Goal: Find specific page/section: Find specific page/section

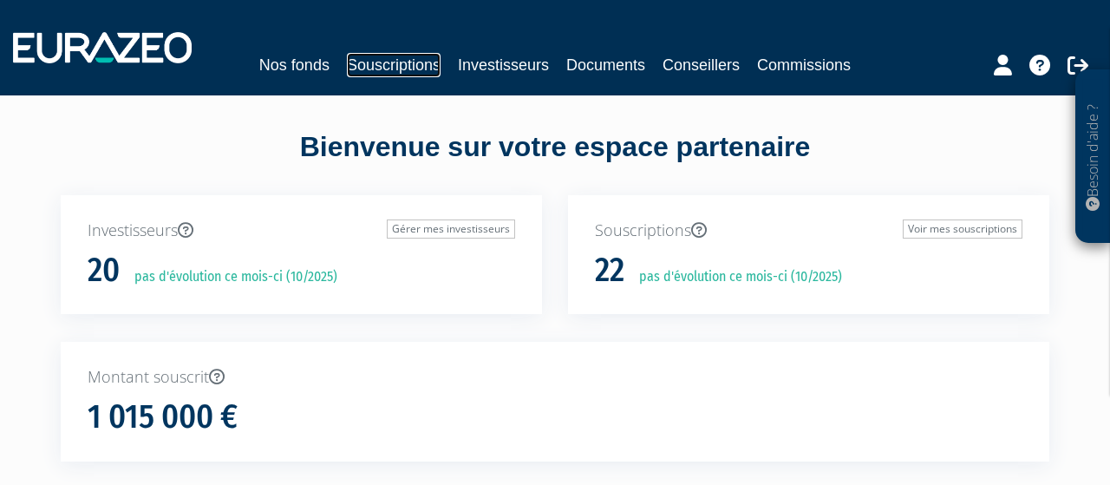
click at [369, 62] on link "Souscriptions" at bounding box center [394, 65] width 94 height 24
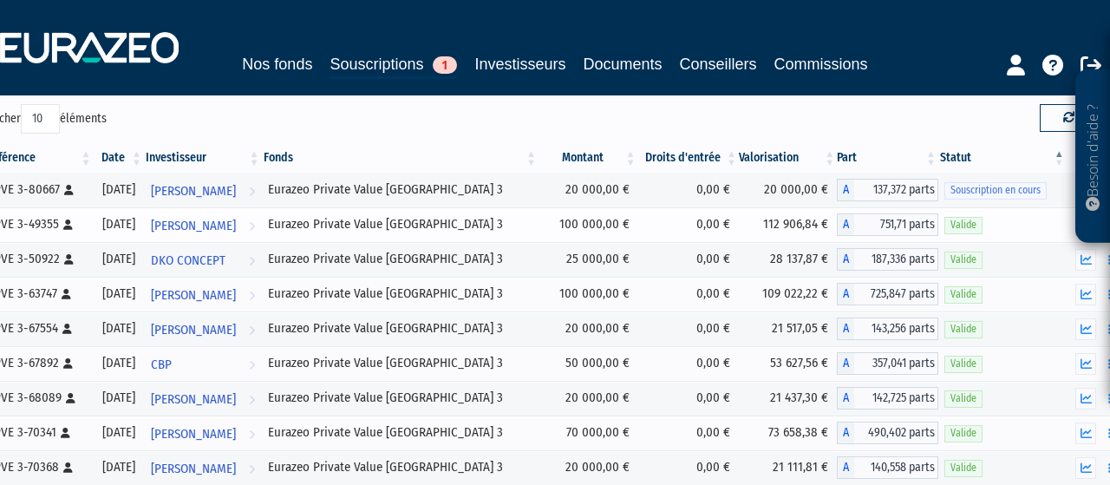
scroll to position [90, 0]
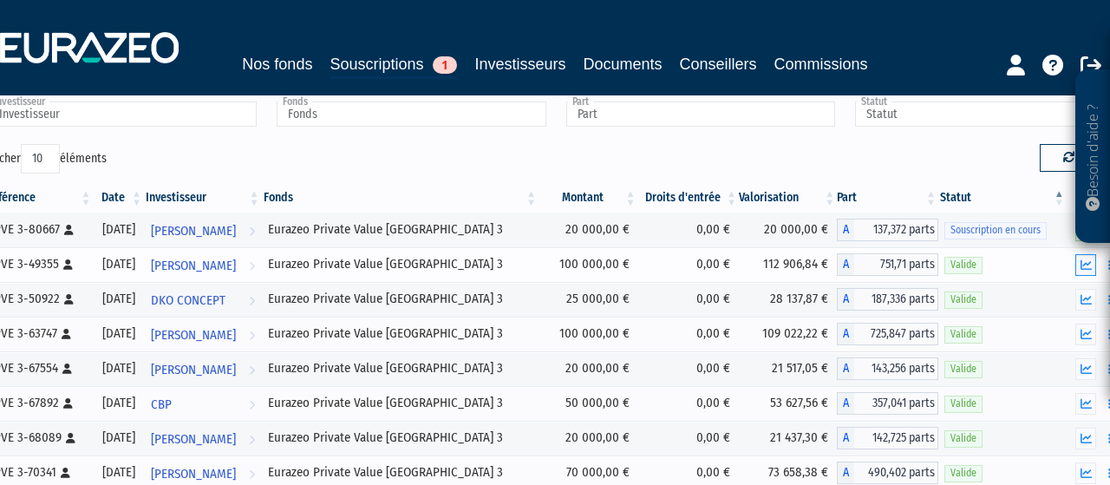
click at [1087, 261] on icon "button" at bounding box center [1085, 264] width 11 height 11
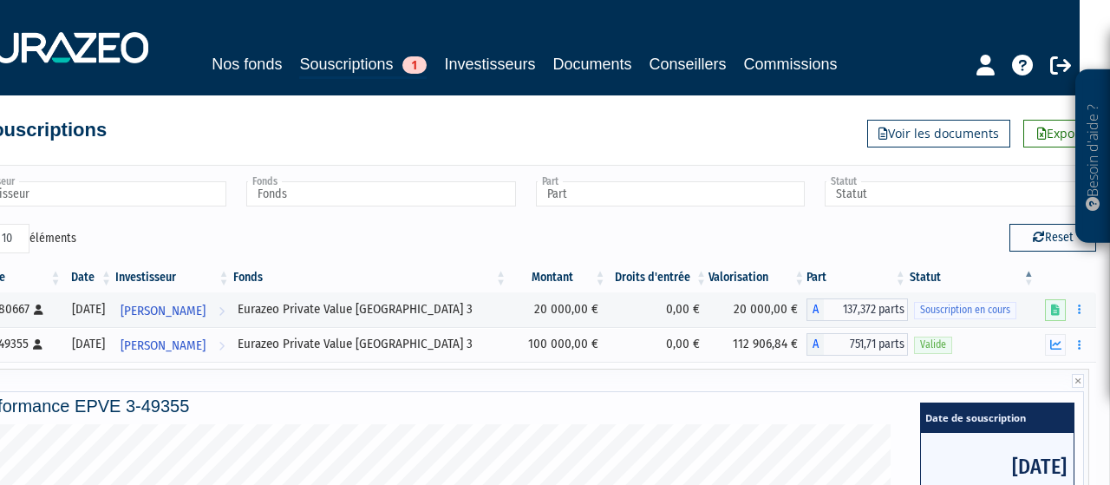
scroll to position [0, 30]
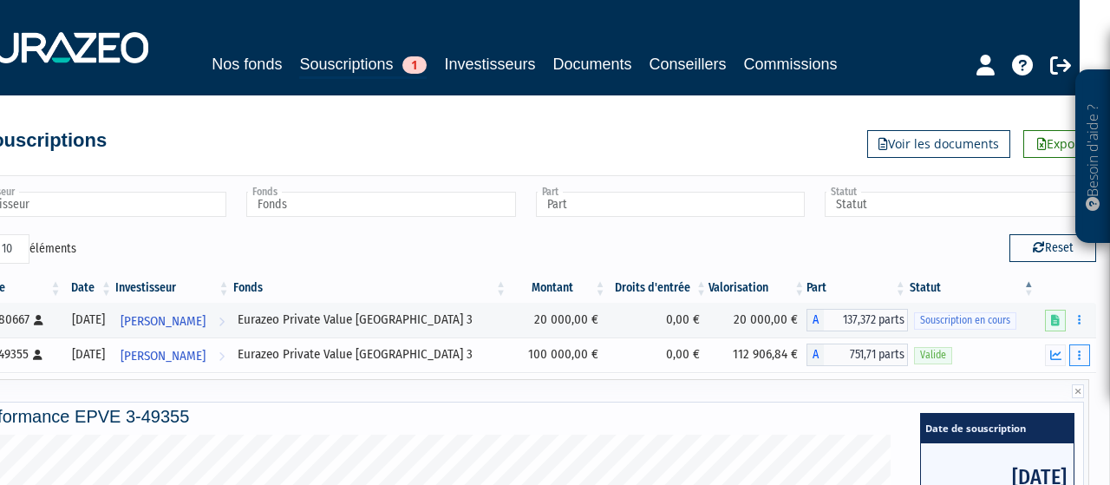
click at [1079, 351] on icon "button" at bounding box center [1078, 354] width 3 height 11
click at [1053, 383] on link "Documents" at bounding box center [1041, 386] width 87 height 29
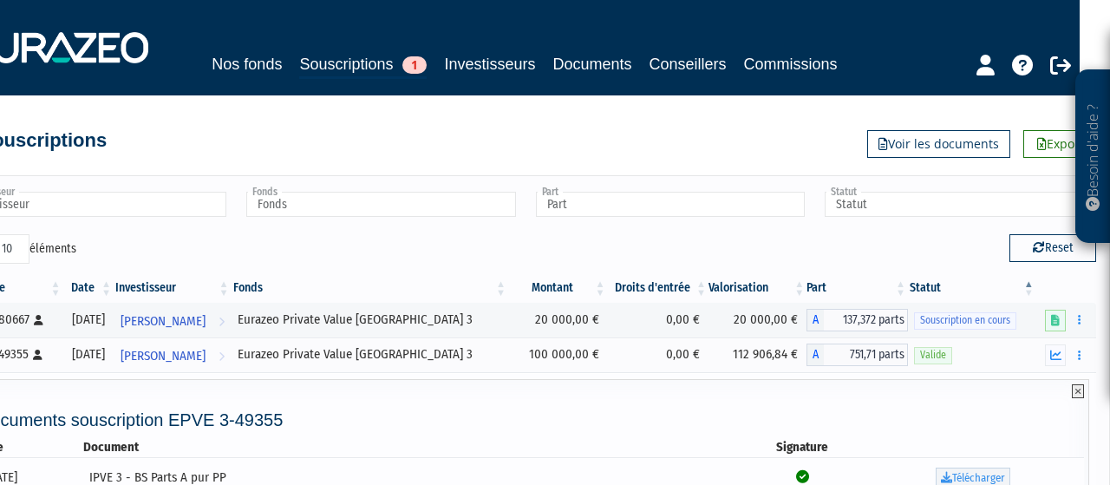
click at [1075, 389] on icon at bounding box center [1077, 391] width 12 height 14
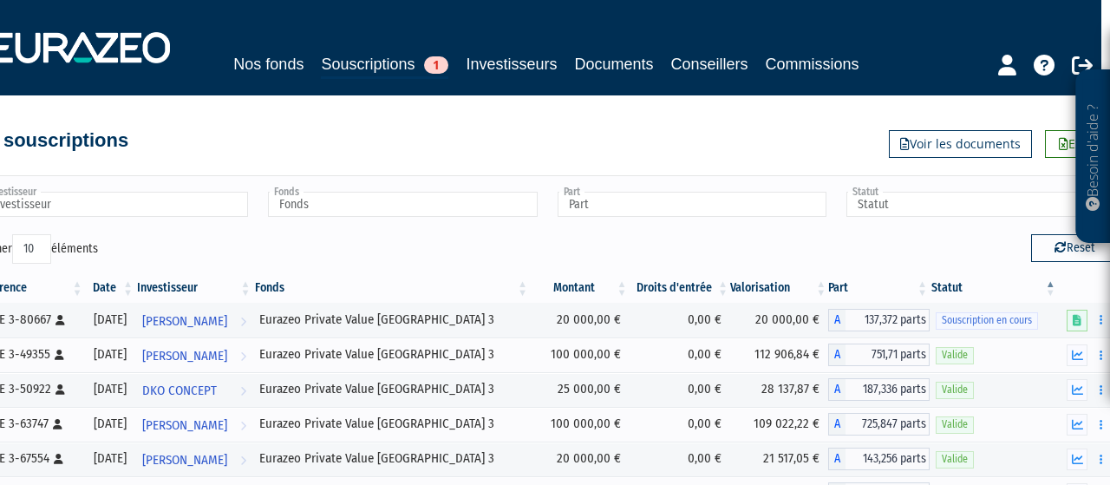
scroll to position [0, 0]
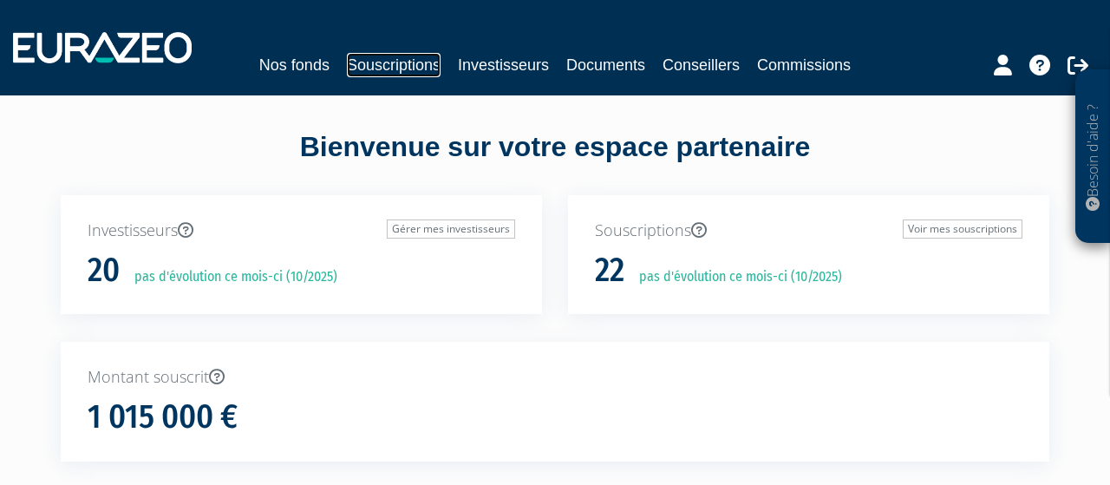
click at [405, 65] on link "Souscriptions" at bounding box center [394, 65] width 94 height 24
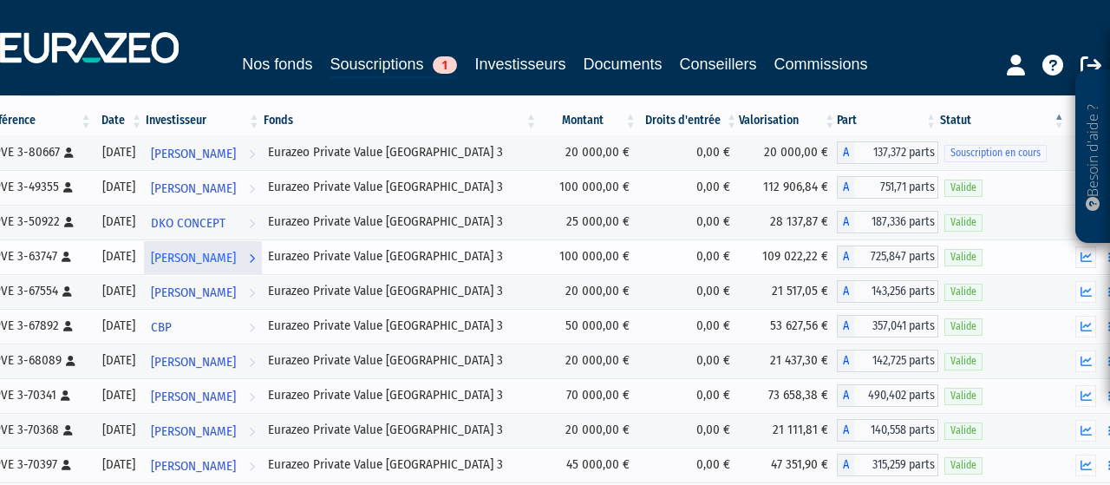
scroll to position [180, 0]
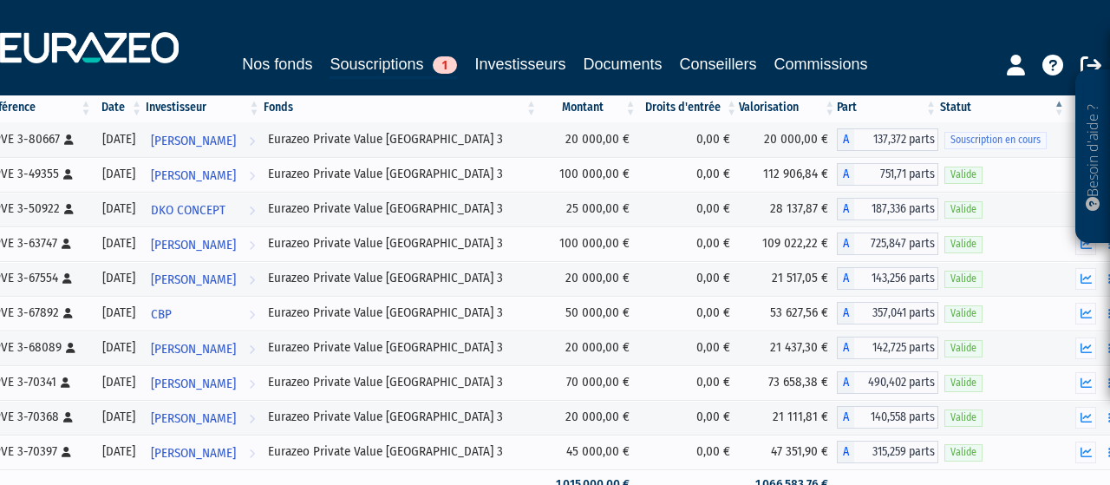
click at [216, 108] on th "Investisseur" at bounding box center [203, 107] width 118 height 29
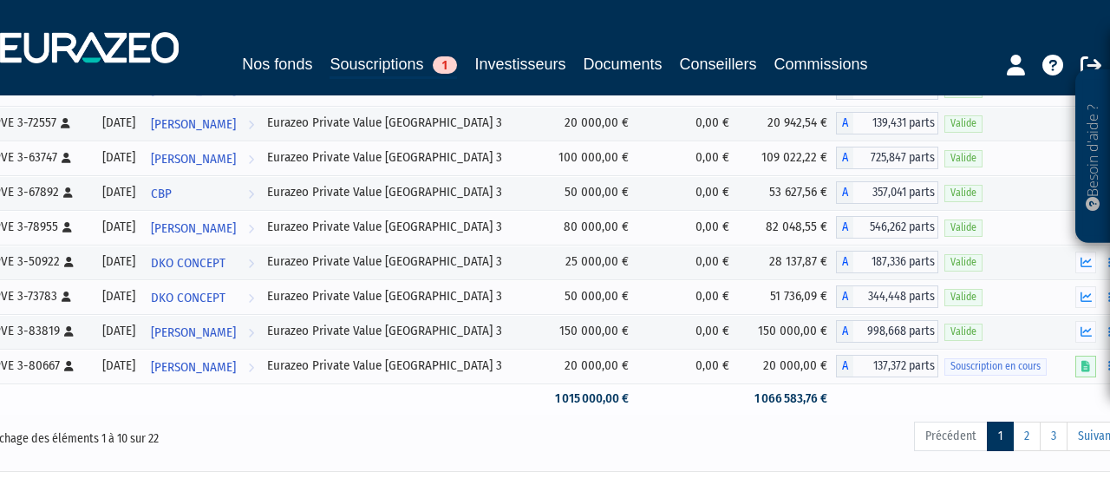
scroll to position [376, 0]
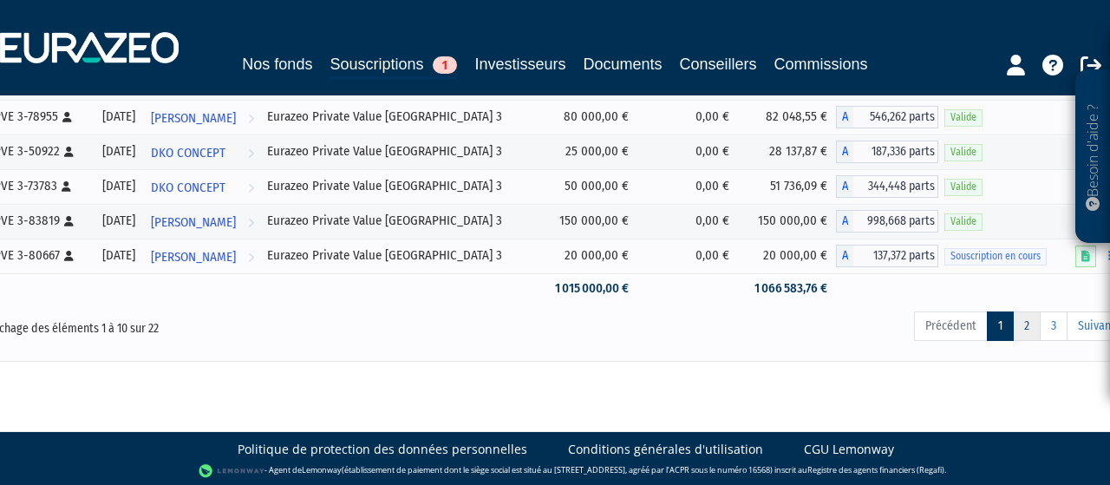
click at [1029, 325] on link "2" at bounding box center [1026, 325] width 28 height 29
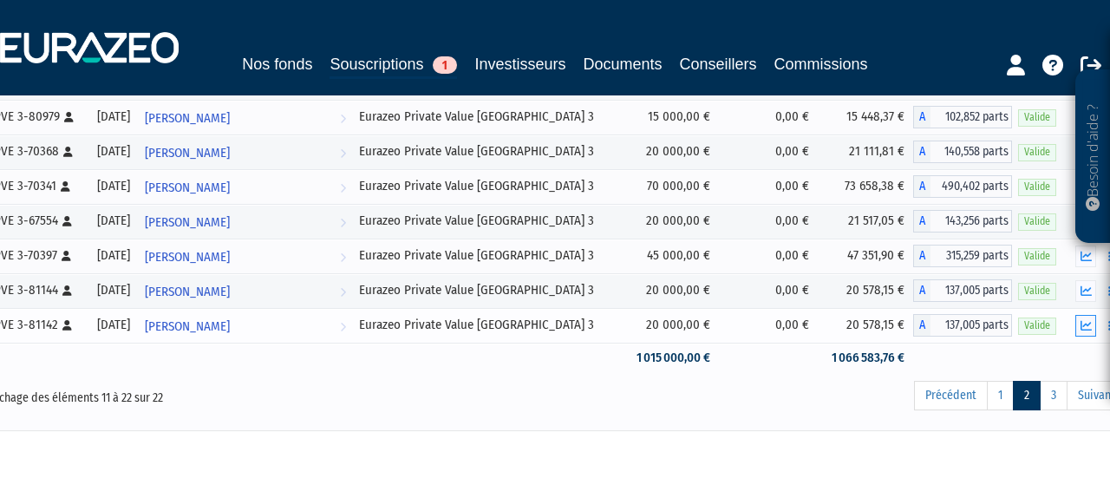
click at [1081, 322] on button "button" at bounding box center [1085, 326] width 21 height 22
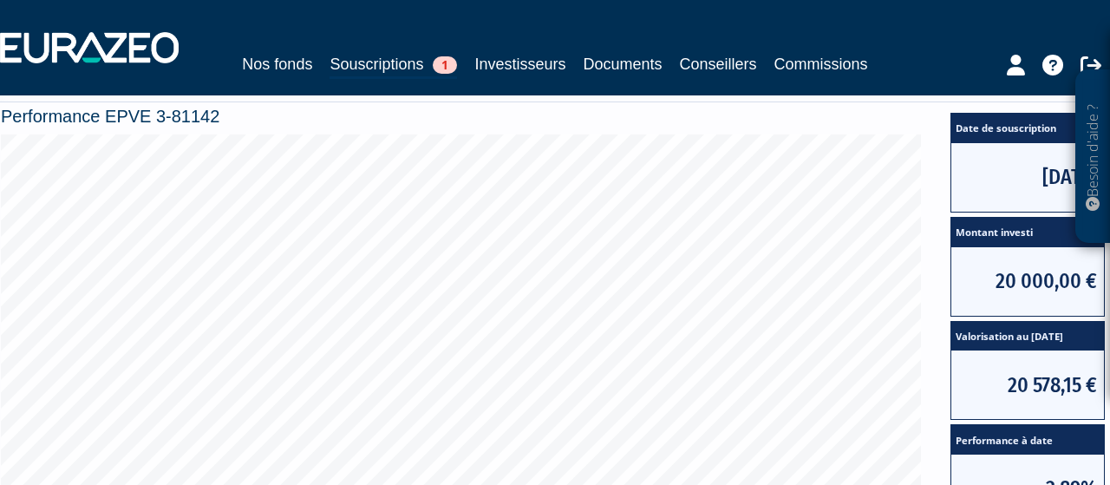
scroll to position [827, 0]
